Goal: Task Accomplishment & Management: Manage account settings

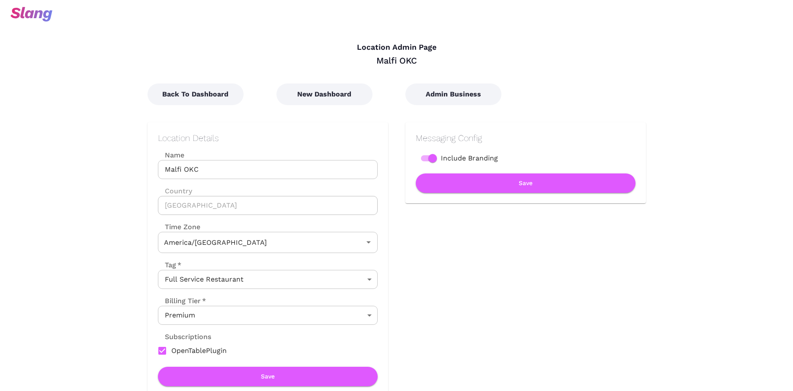
type input "Central Time"
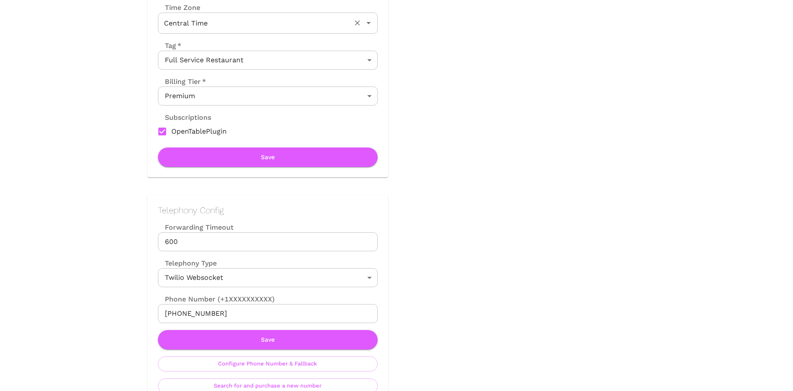
scroll to position [275, 0]
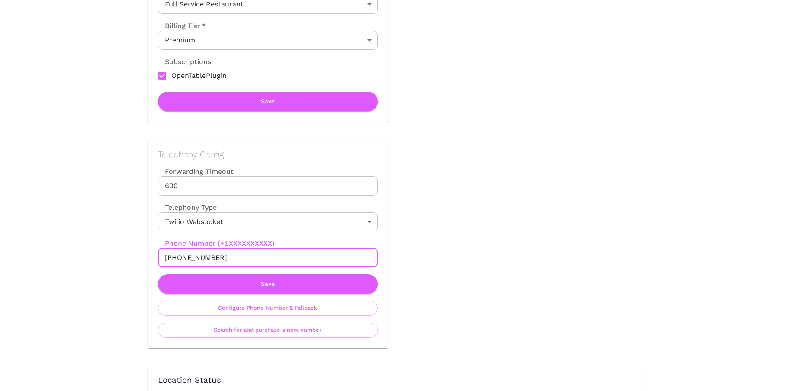
drag, startPoint x: 174, startPoint y: 255, endPoint x: 217, endPoint y: 255, distance: 43.3
click at [217, 255] on input "+14054778651" at bounding box center [268, 257] width 220 height 19
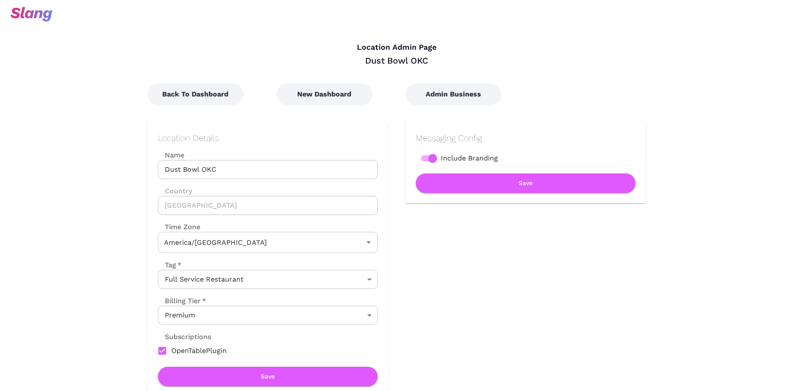
type input "Central Time"
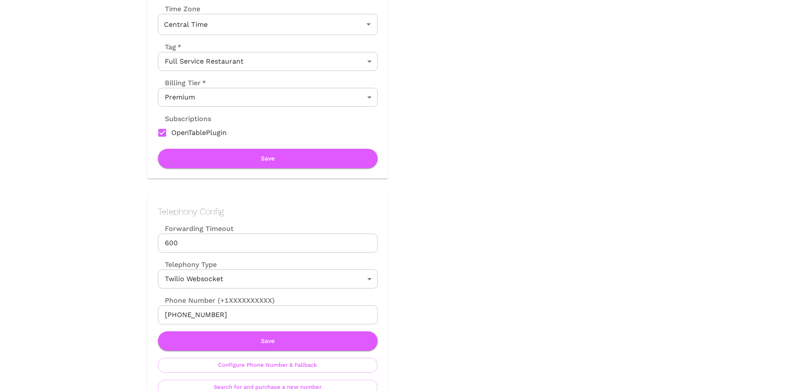
scroll to position [252, 0]
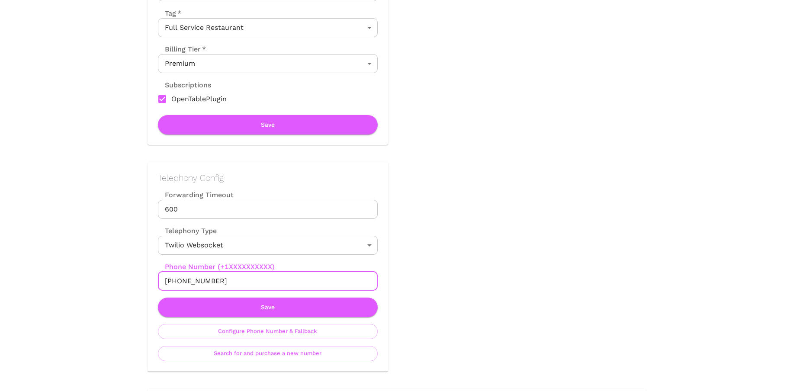
drag, startPoint x: 174, startPoint y: 280, endPoint x: 243, endPoint y: 280, distance: 69.7
click at [243, 280] on input "+14055881984" at bounding box center [268, 281] width 220 height 19
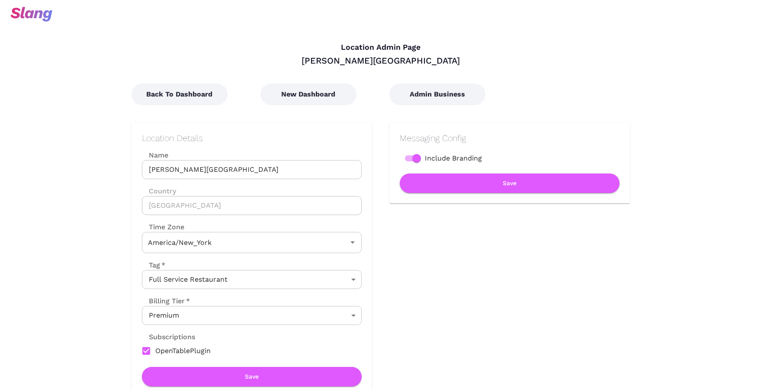
type input "Eastern Time"
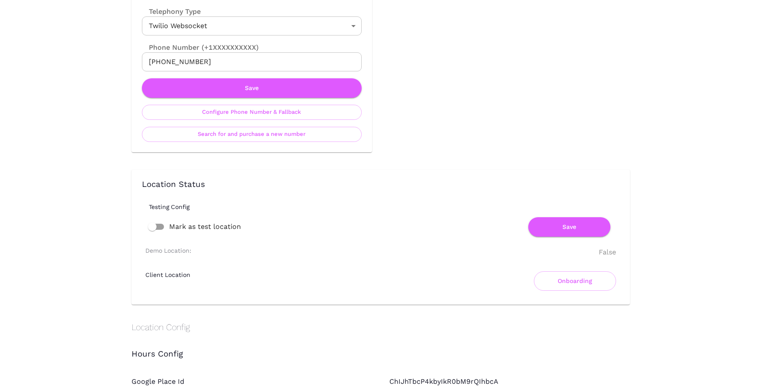
scroll to position [581, 0]
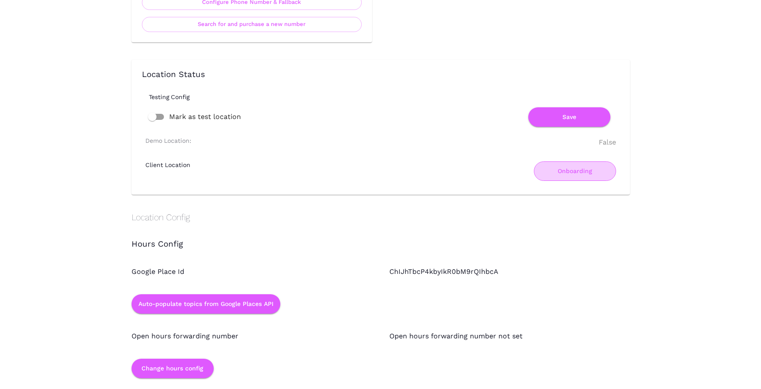
click at [579, 170] on button "Onboarding" at bounding box center [575, 170] width 82 height 19
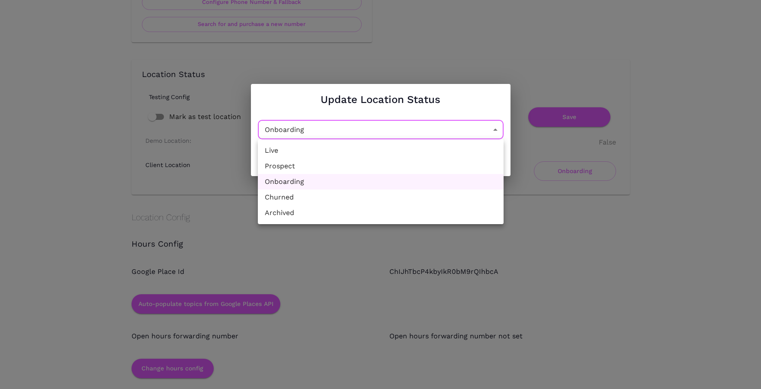
click at [450, 58] on div at bounding box center [380, 194] width 761 height 389
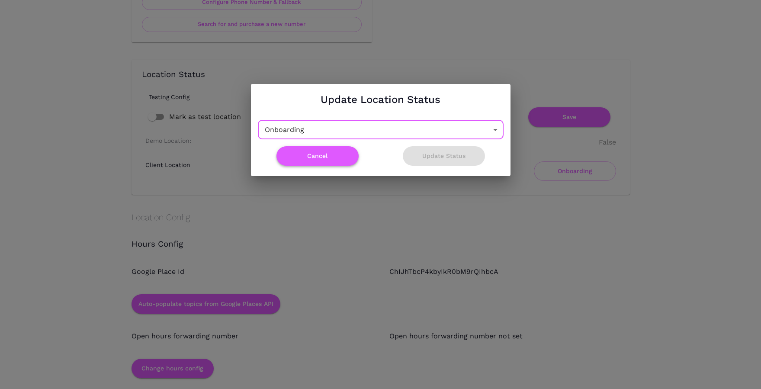
click at [327, 160] on button "Cancel" at bounding box center [318, 155] width 82 height 19
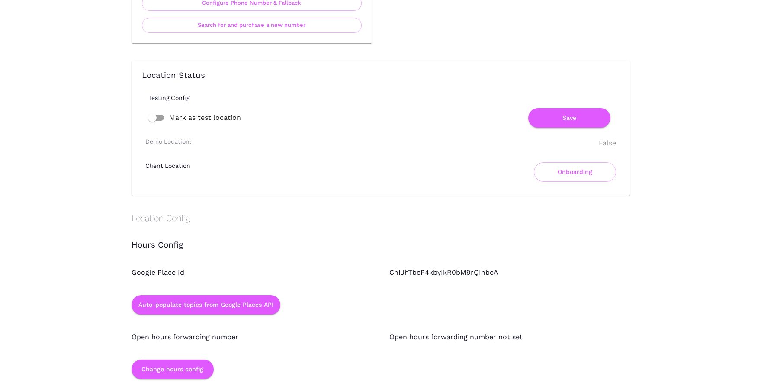
scroll to position [0, 0]
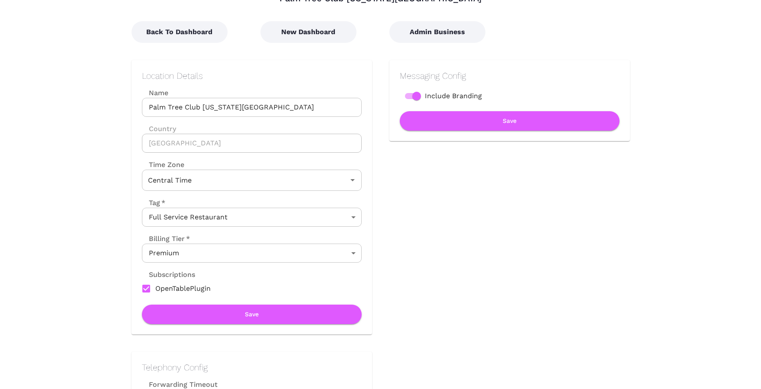
scroll to position [180, 0]
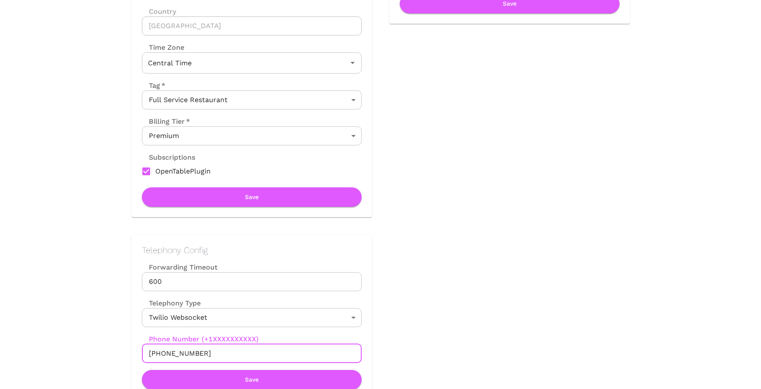
drag, startPoint x: 158, startPoint y: 353, endPoint x: 214, endPoint y: 353, distance: 56.3
click at [214, 353] on input "+18166626040" at bounding box center [252, 353] width 220 height 19
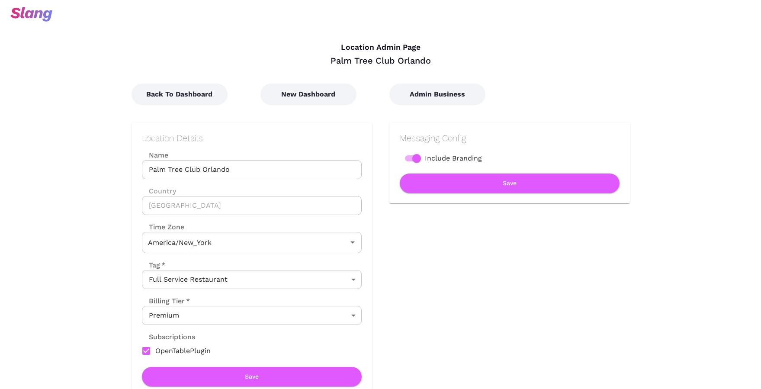
type input "Eastern Time"
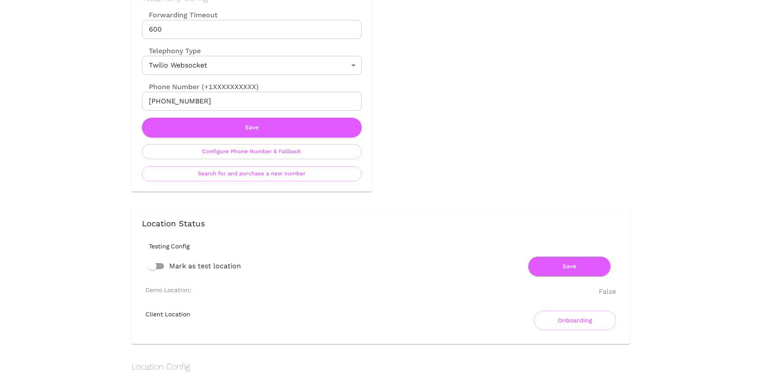
scroll to position [429, 0]
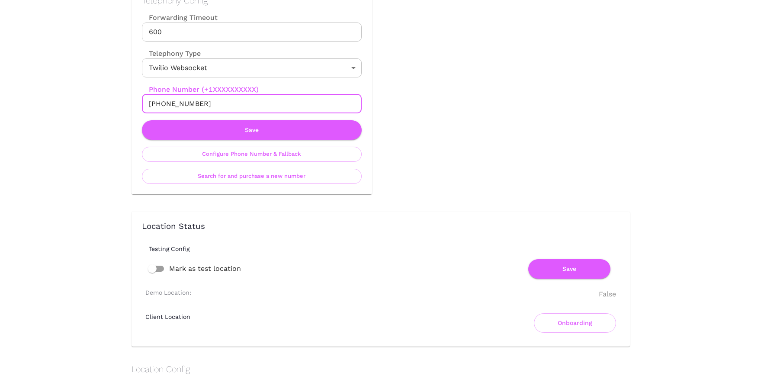
drag, startPoint x: 158, startPoint y: 104, endPoint x: 250, endPoint y: 104, distance: 92.2
click at [250, 104] on input "[PHONE_NUMBER]" at bounding box center [252, 103] width 220 height 19
click at [461, 113] on div "Back To Dashboard New Dashboard Admin Business Location Details Name [GEOGRAPHI…" at bounding box center [372, 375] width 516 height 1477
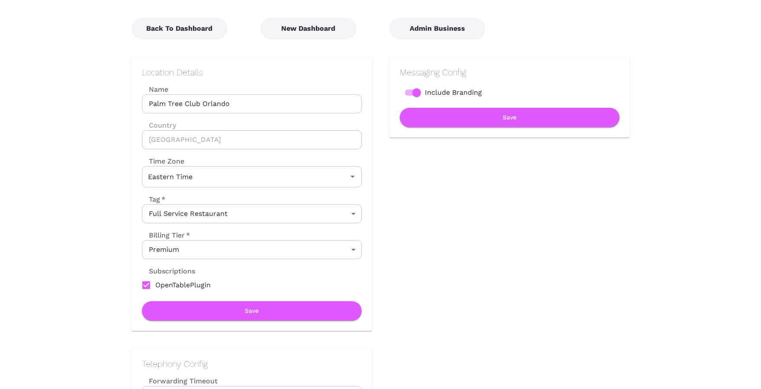
scroll to position [83, 0]
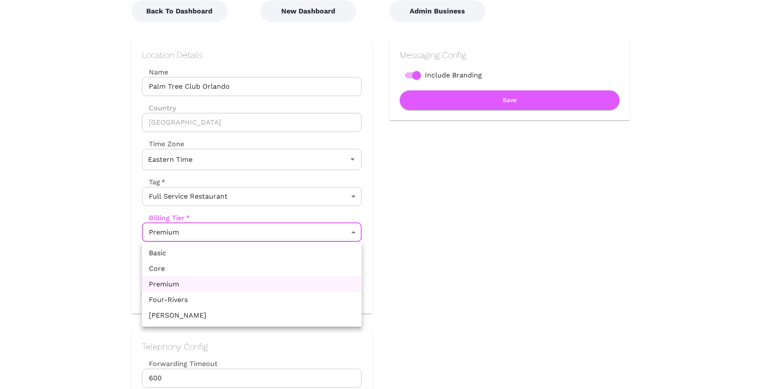
click at [318, 237] on body "Location Admin Page Palm Tree Club [GEOGRAPHIC_DATA] Back To Dashboard New Dash…" at bounding box center [380, 111] width 761 height 389
click at [493, 238] on div at bounding box center [380, 194] width 761 height 389
